Goal: Task Accomplishment & Management: Use online tool/utility

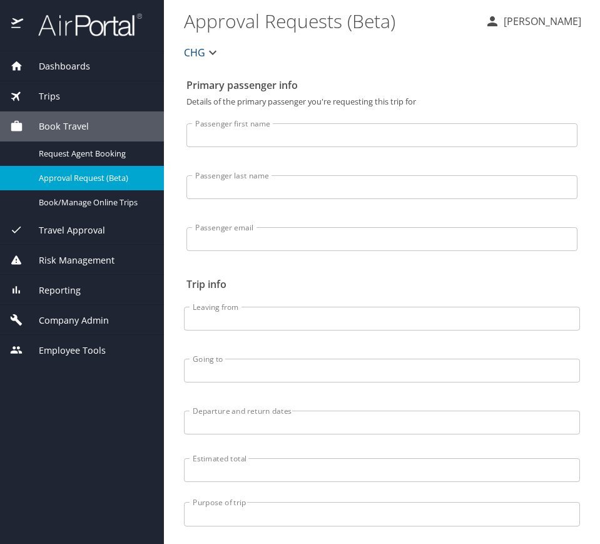
click at [80, 91] on div "Trips" at bounding box center [82, 96] width 144 height 14
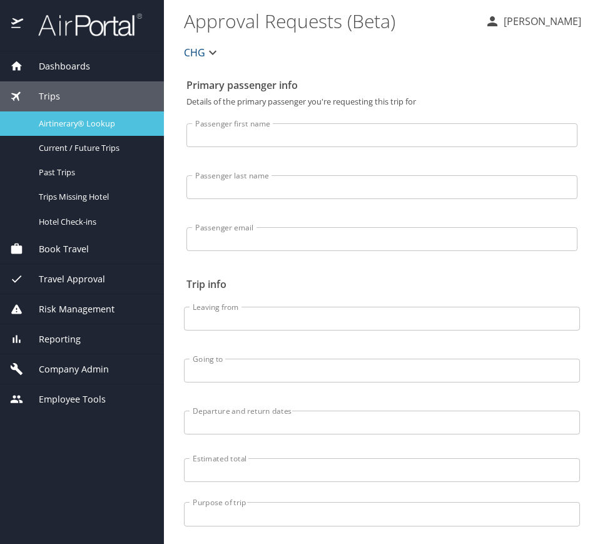
click at [104, 121] on span "Airtinerary® Lookup" at bounding box center [94, 124] width 110 height 12
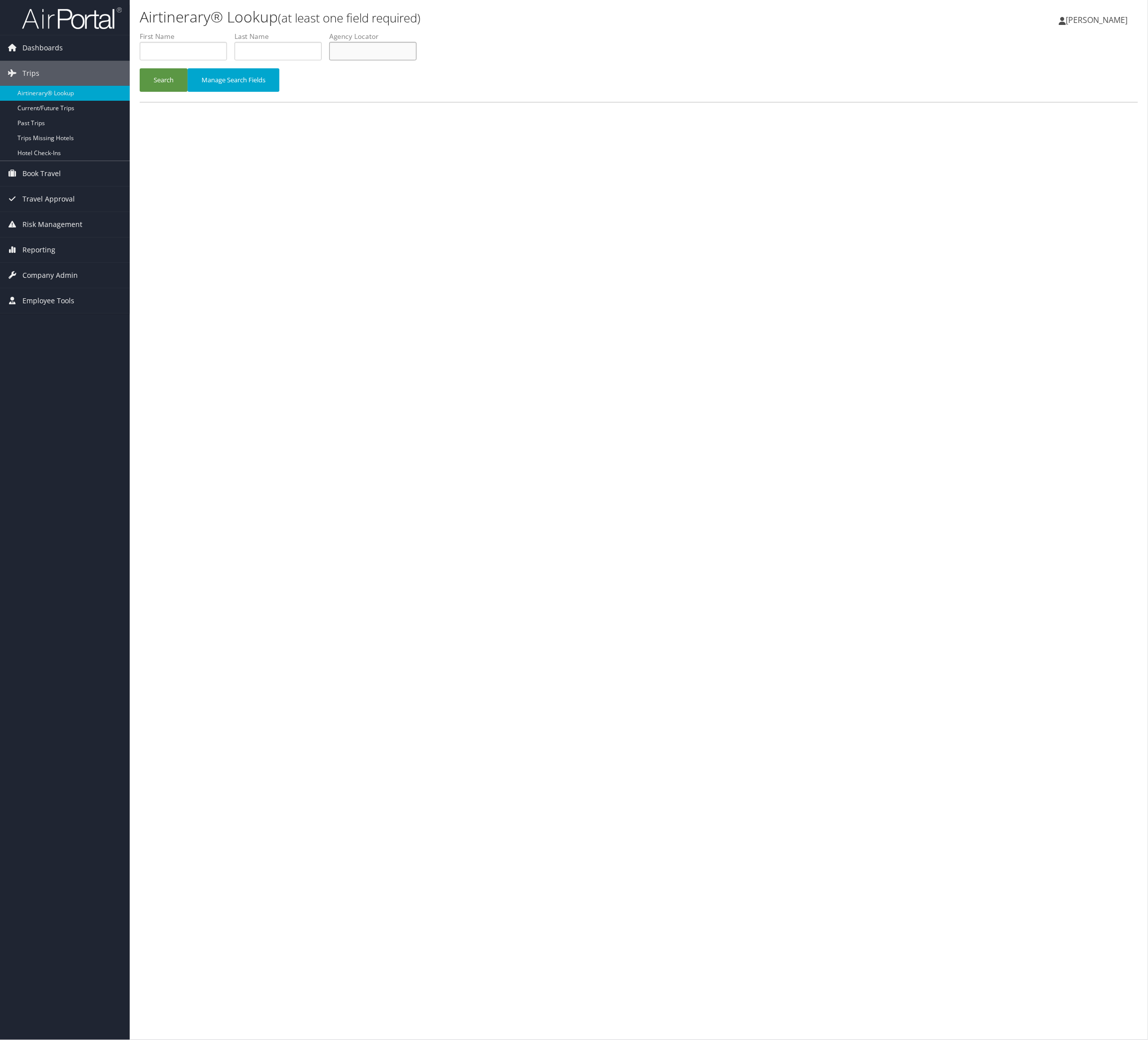
click at [376, 53] on input "text" at bounding box center [373, 51] width 87 height 18
paste input "SDIMQY"
type input "SDIMQY"
click at [160, 76] on button "Search" at bounding box center [164, 80] width 48 height 23
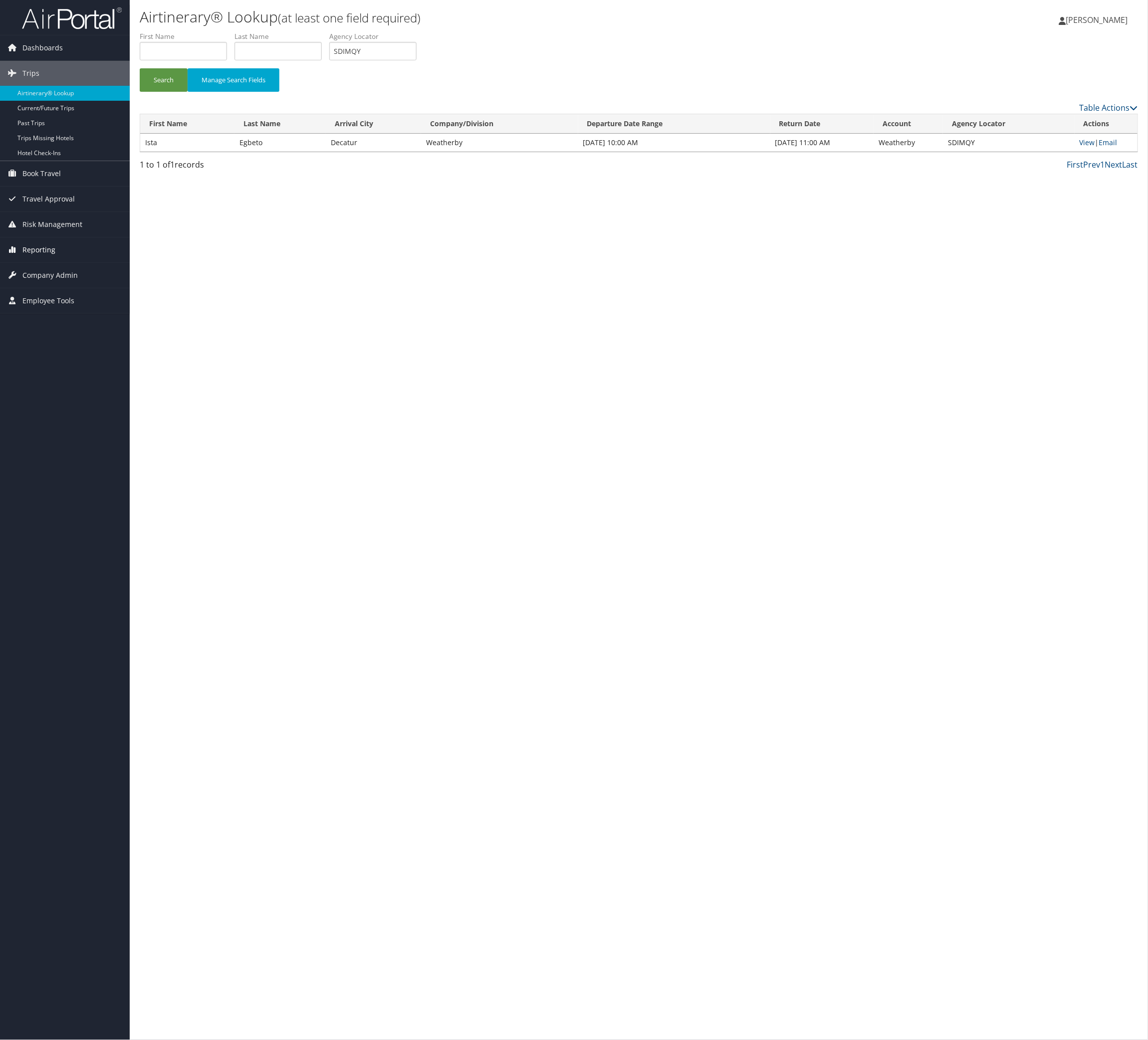
click at [65, 257] on link "Reporting" at bounding box center [65, 250] width 130 height 25
click at [68, 297] on link "Virtual Pay Lookup" at bounding box center [65, 300] width 130 height 15
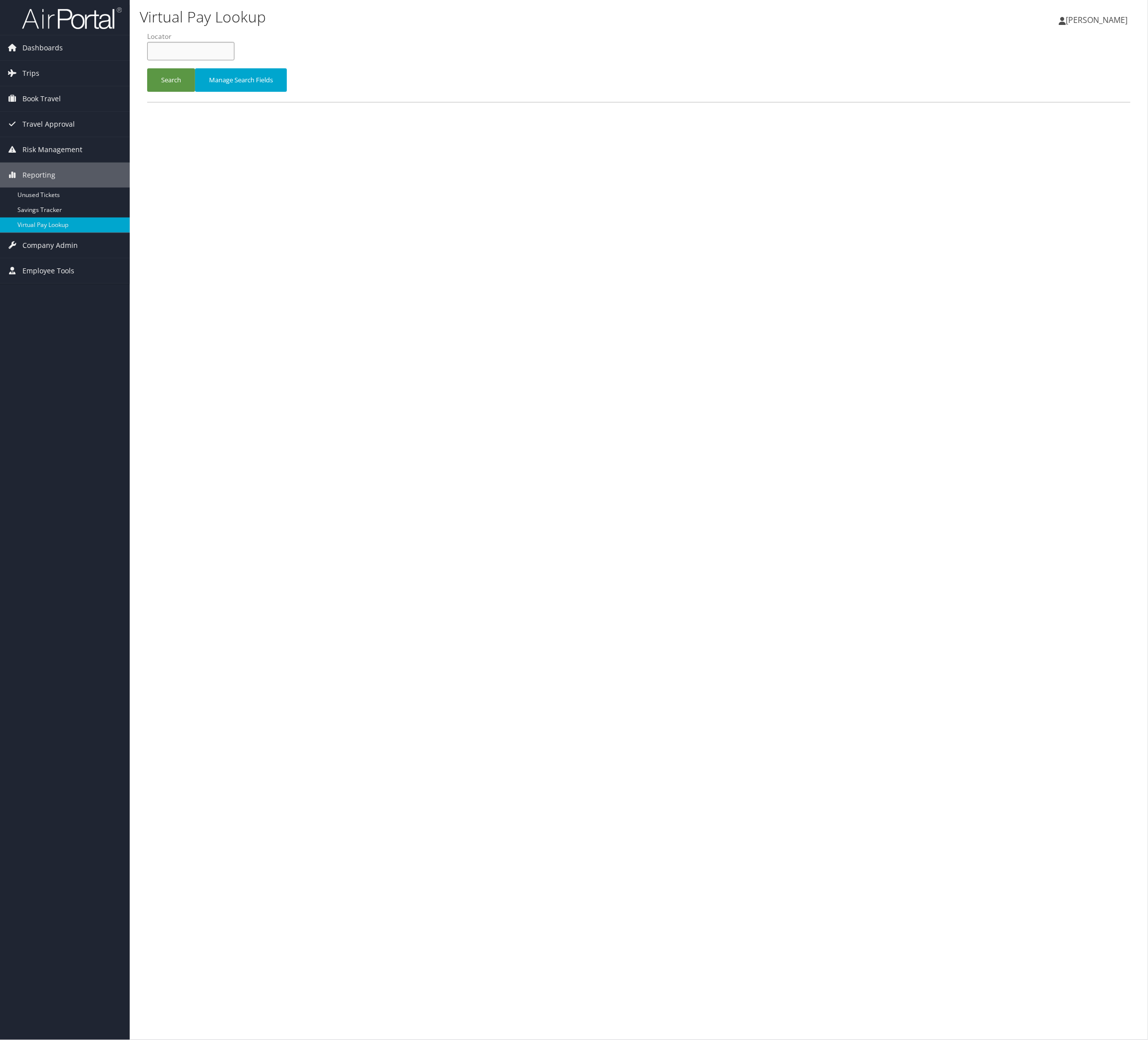
click at [199, 49] on input "text" at bounding box center [191, 51] width 87 height 18
drag, startPoint x: 199, startPoint y: 49, endPoint x: 206, endPoint y: 51, distance: 7.3
paste input "SDIMQY"
type input "SDIMQY"
click at [172, 78] on button "Search" at bounding box center [172, 80] width 48 height 23
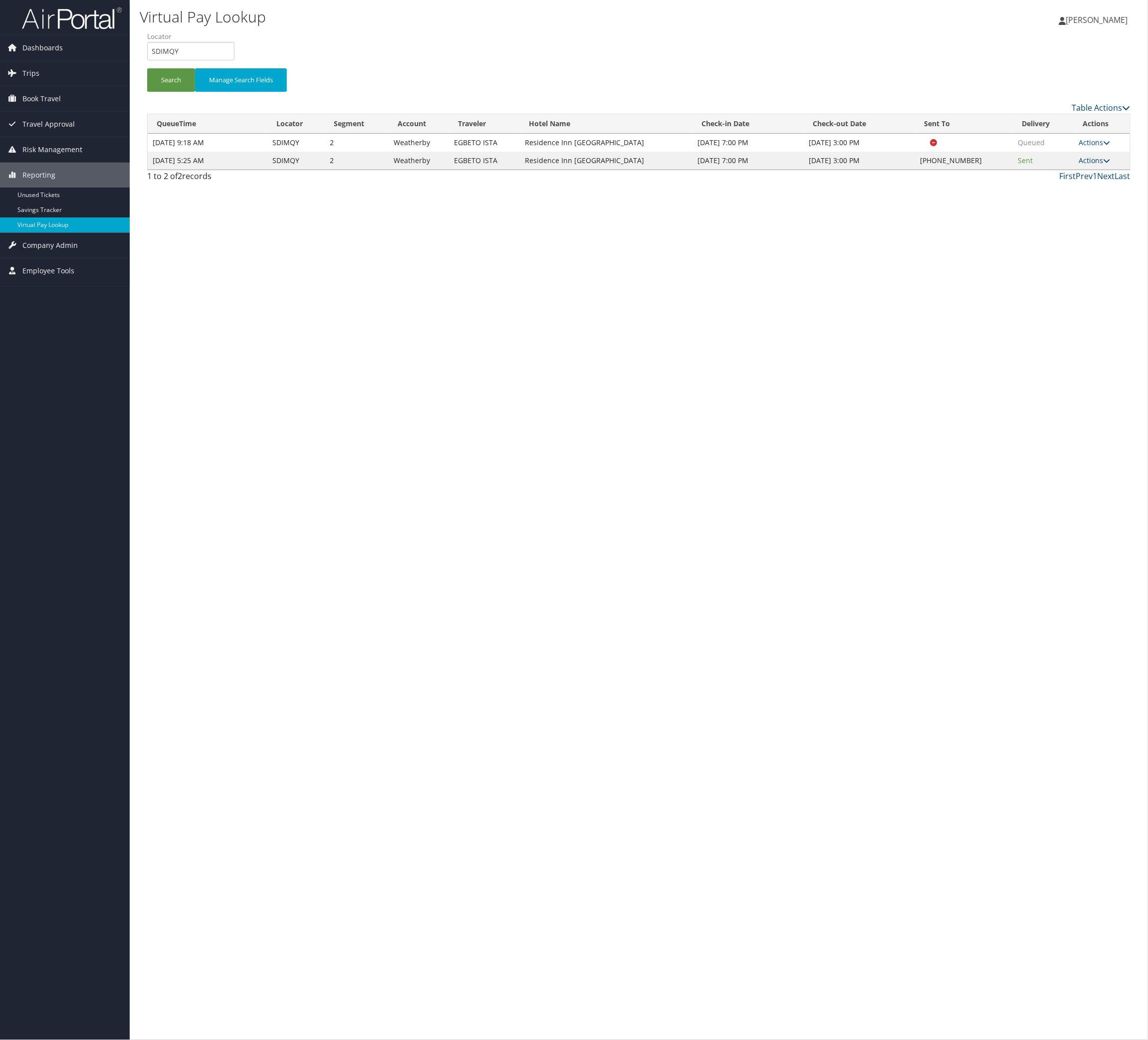
click at [1098, 160] on link "Actions" at bounding box center [1095, 160] width 31 height 10
click at [1067, 194] on link "Logs" at bounding box center [1063, 192] width 85 height 17
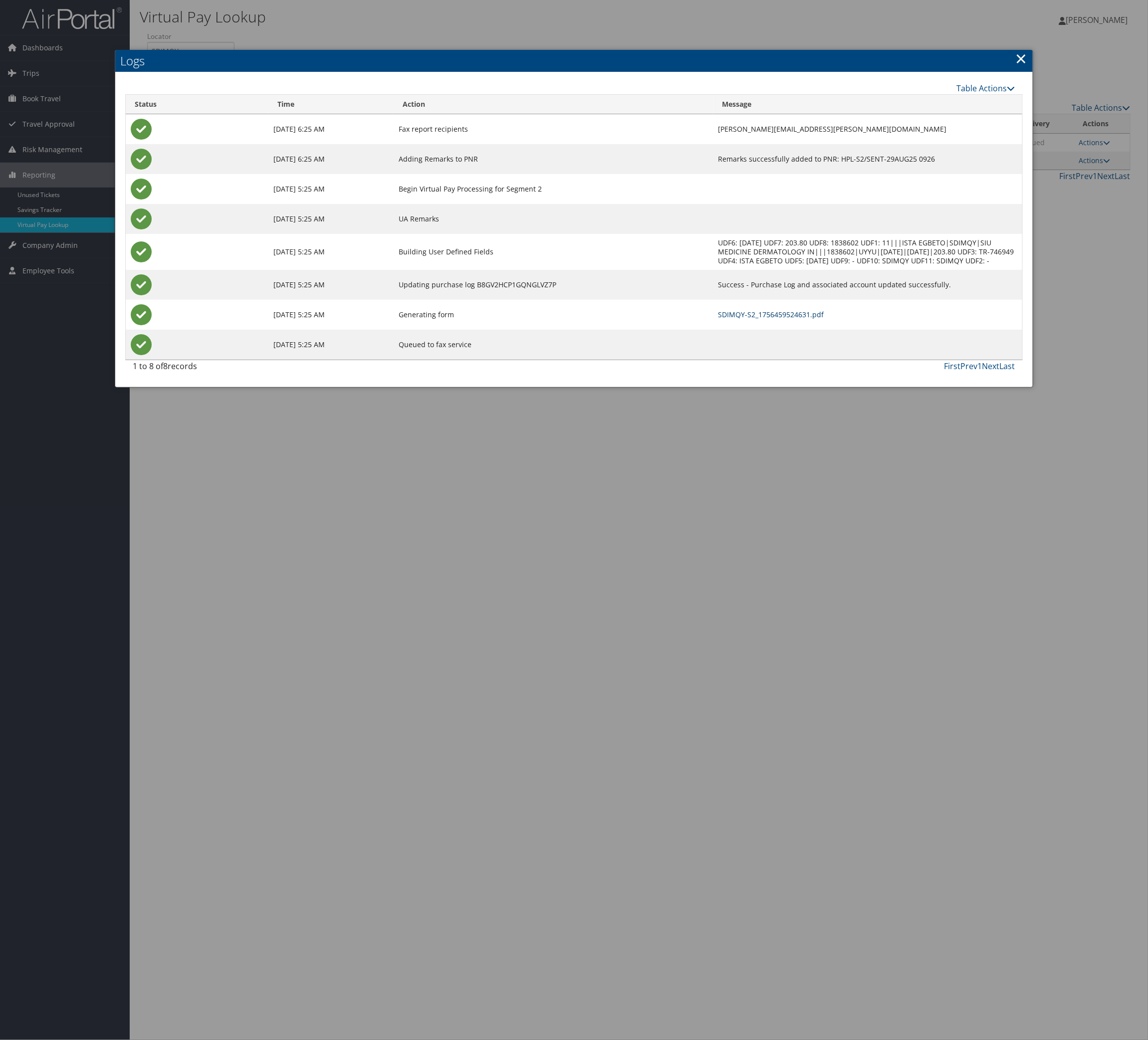
click at [719, 313] on link "SDIMQY-S2_1756459524631.pdf" at bounding box center [771, 314] width 106 height 10
